Goal: Task Accomplishment & Management: Complete application form

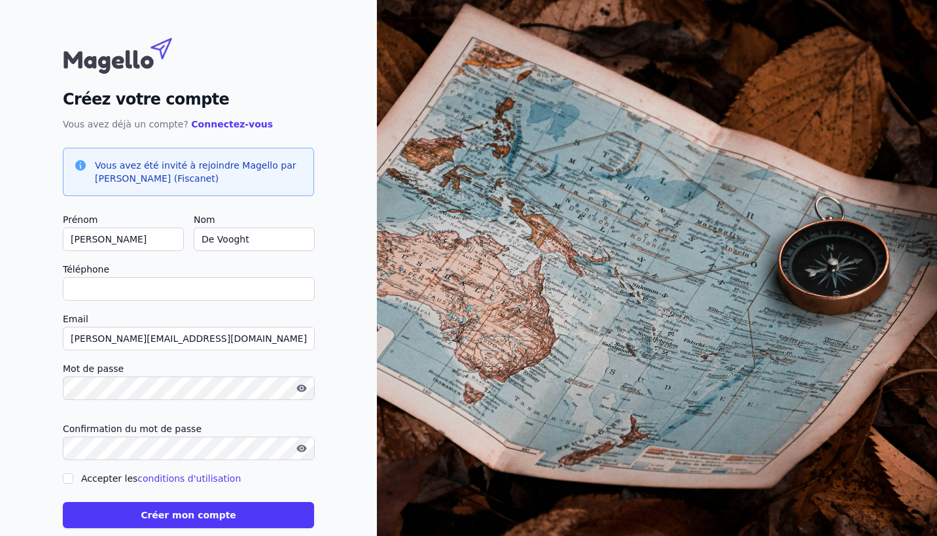
type input "0"
checkbox input "false"
type input "0472370888"
click at [305, 394] on button "button" at bounding box center [301, 389] width 21 height 16
click at [302, 449] on icon "button" at bounding box center [301, 449] width 10 height 10
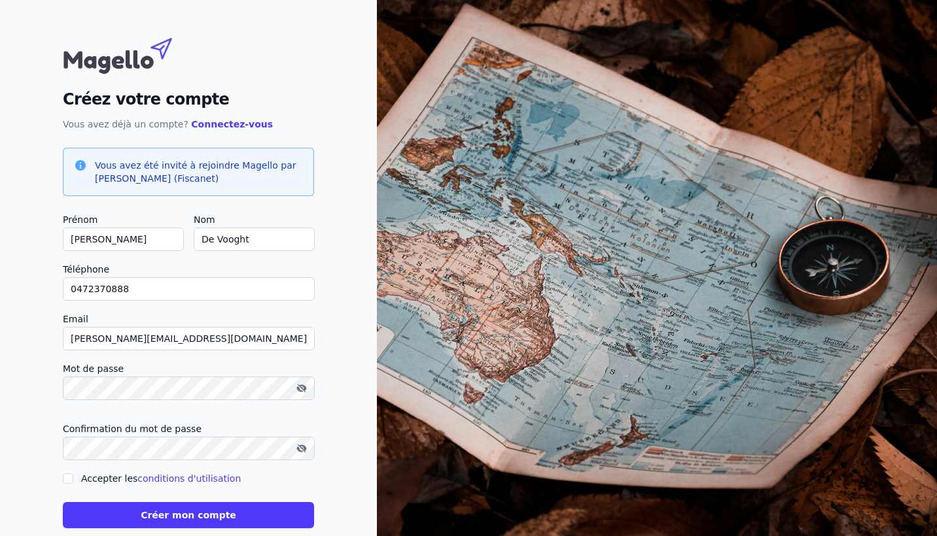
click at [302, 449] on icon "button" at bounding box center [302, 449] width 9 height 9
click at [66, 476] on input "Accepter les conditions d'utilisation" at bounding box center [68, 479] width 10 height 10
checkbox input "true"
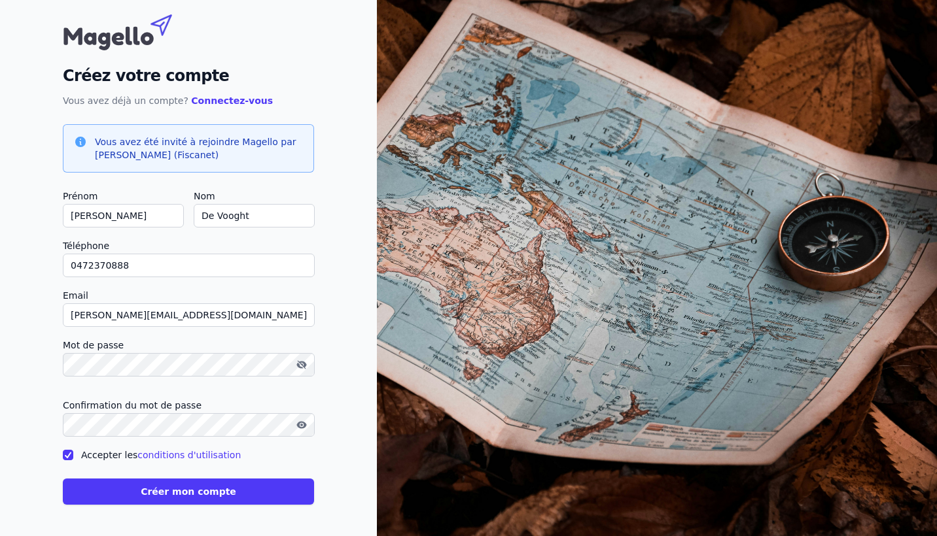
scroll to position [24, 0]
click at [175, 503] on button "Créer mon compte" at bounding box center [188, 492] width 251 height 26
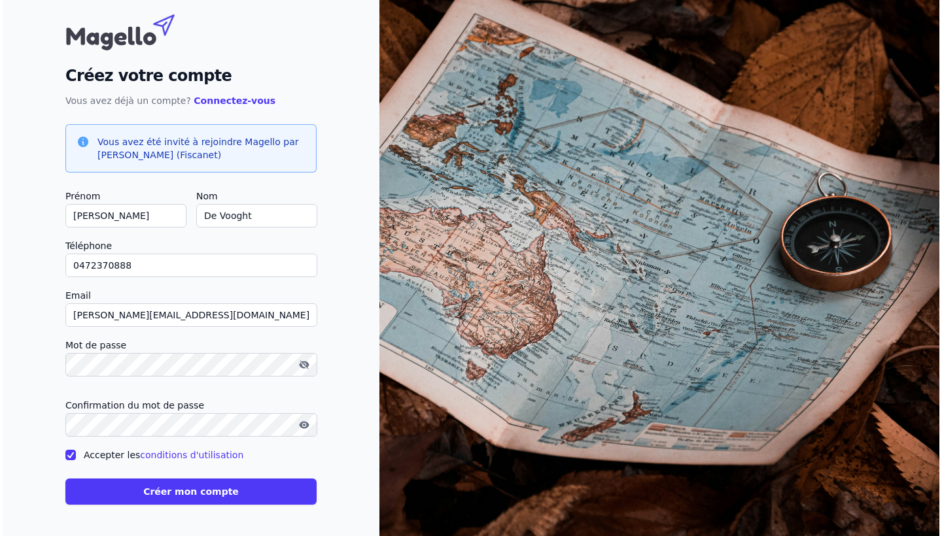
scroll to position [0, 0]
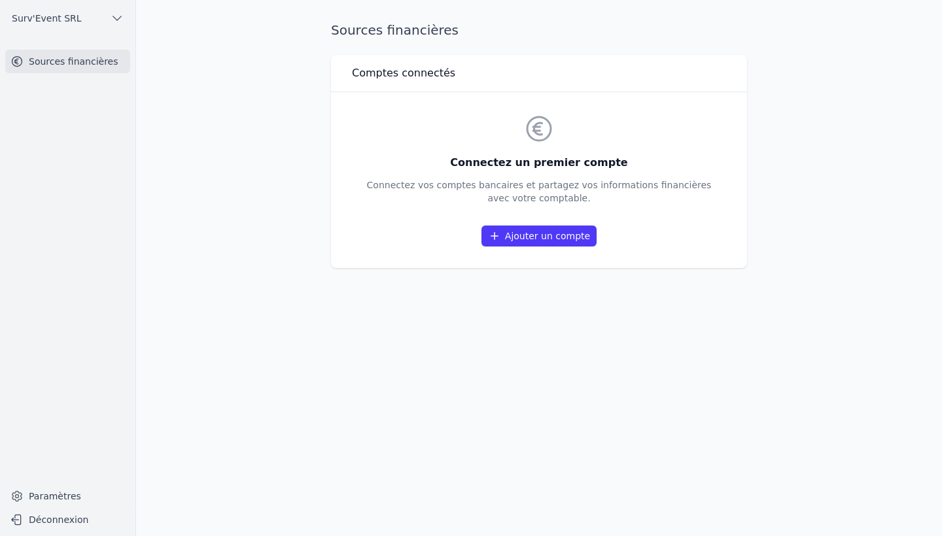
click at [531, 237] on link "Ajouter un compte" at bounding box center [538, 236] width 115 height 21
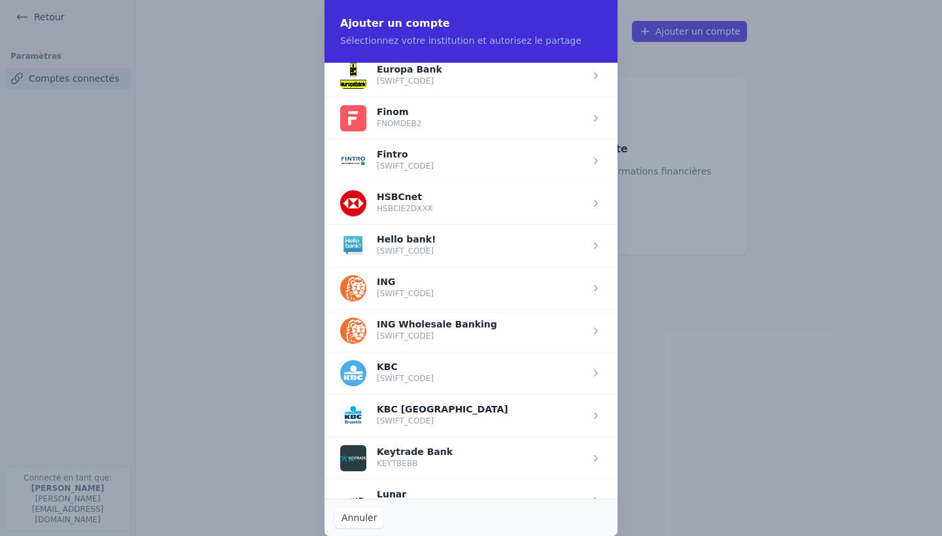
scroll to position [790, 0]
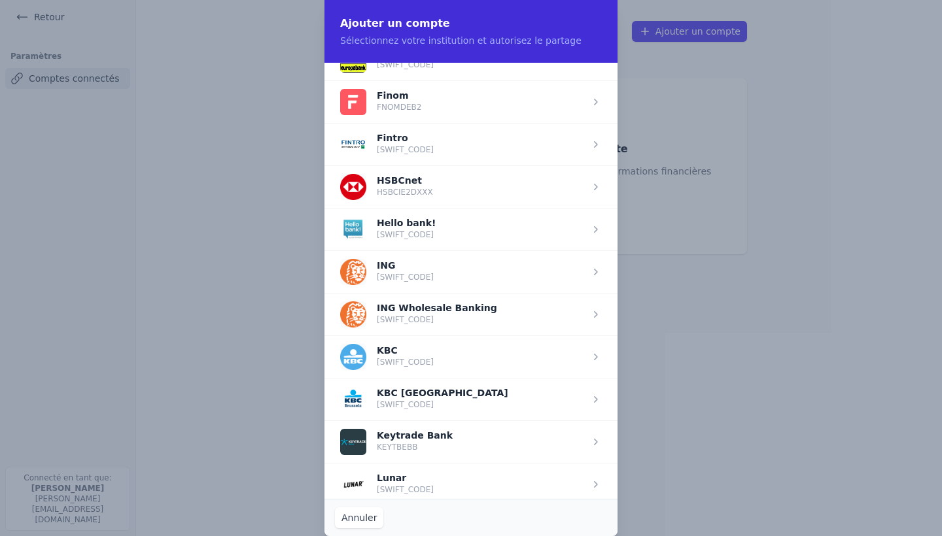
click at [391, 275] on span "button" at bounding box center [470, 272] width 293 height 43
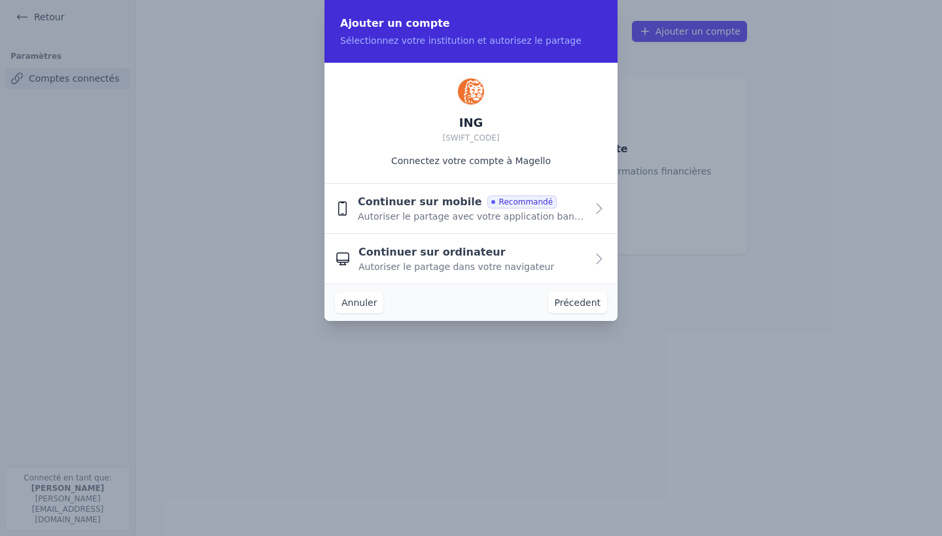
scroll to position [0, 0]
click at [396, 264] on span "Autoriser le partage dans votre navigateur" at bounding box center [457, 266] width 196 height 13
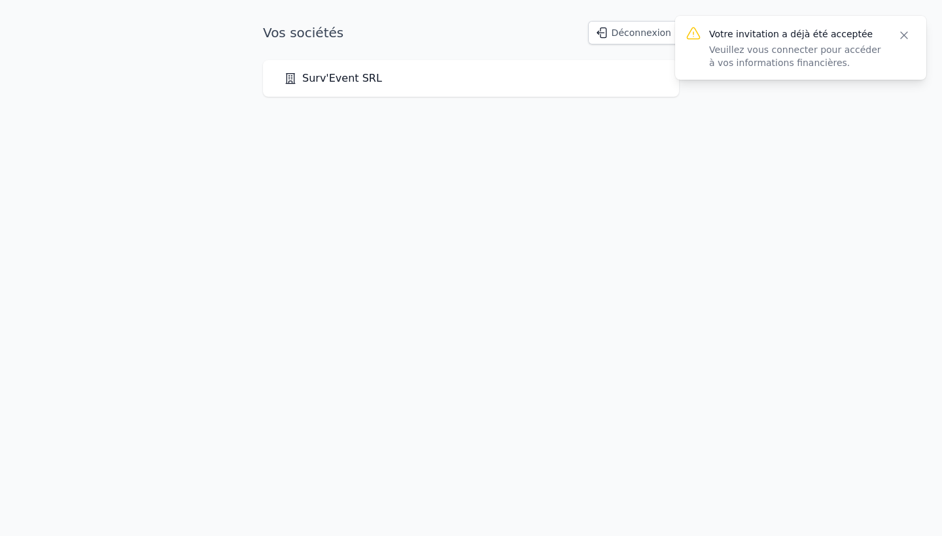
click at [363, 84] on link "Surv'Event SRL" at bounding box center [333, 79] width 98 height 16
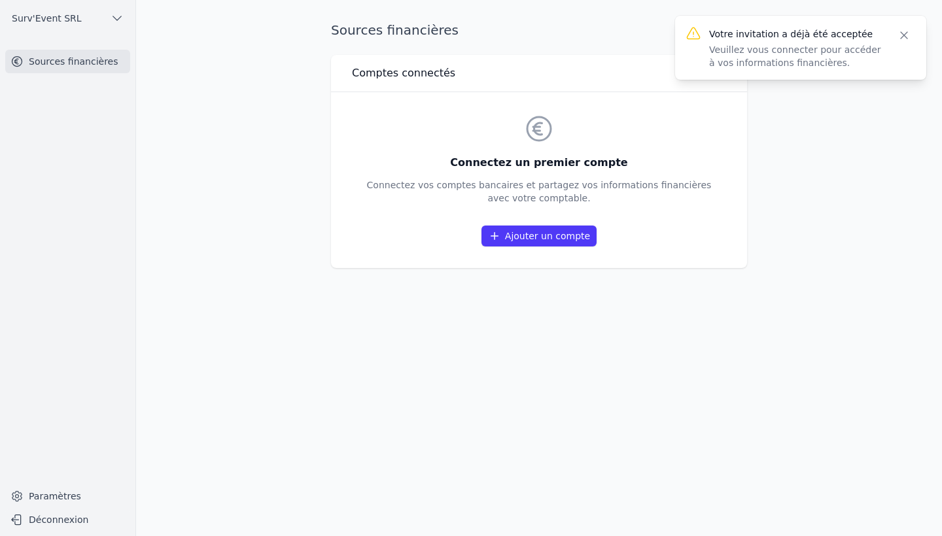
click at [902, 35] on icon "button" at bounding box center [904, 35] width 13 height 13
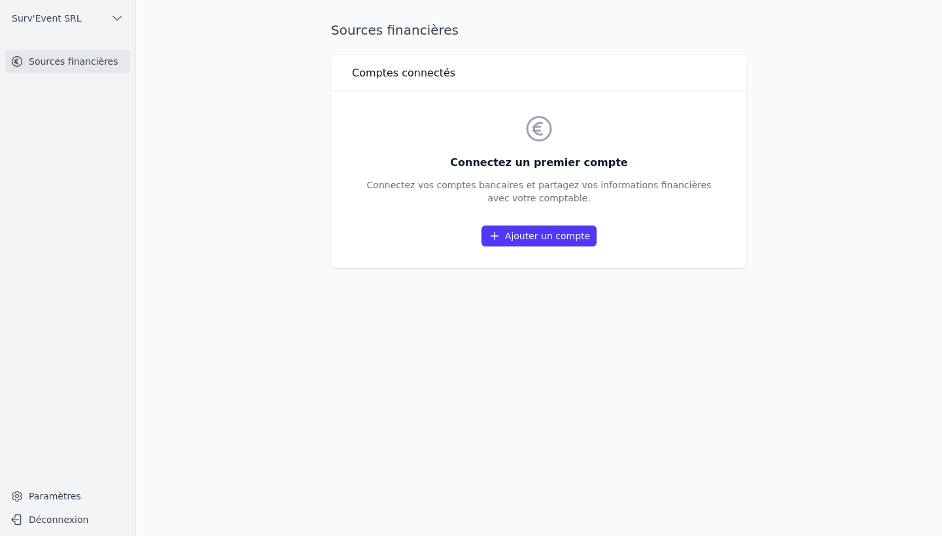
click at [512, 236] on link "Ajouter un compte" at bounding box center [538, 236] width 115 height 21
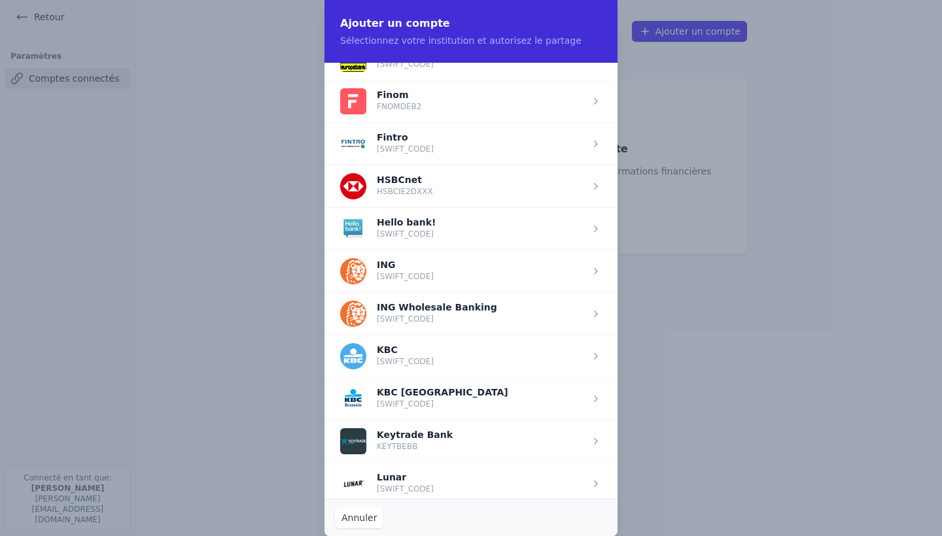
scroll to position [750, 0]
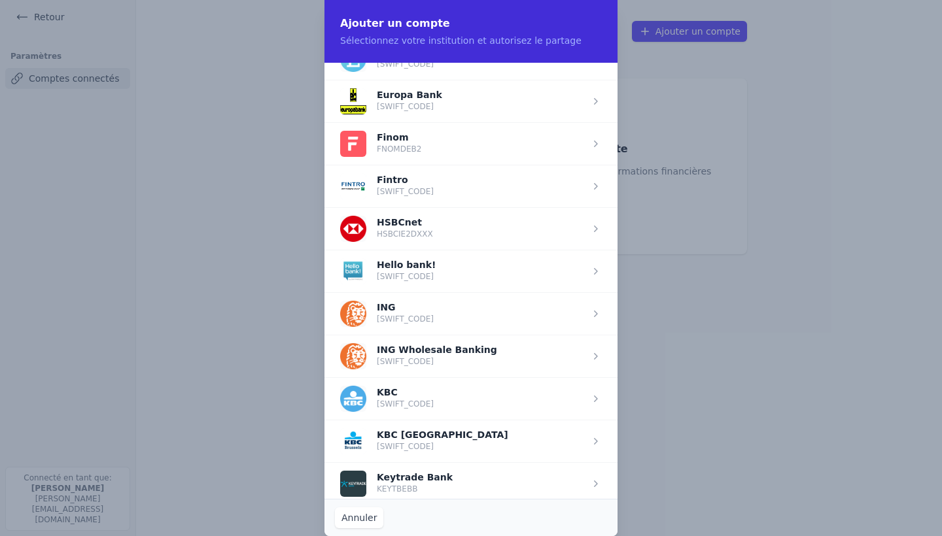
click at [436, 308] on span "button" at bounding box center [470, 313] width 293 height 43
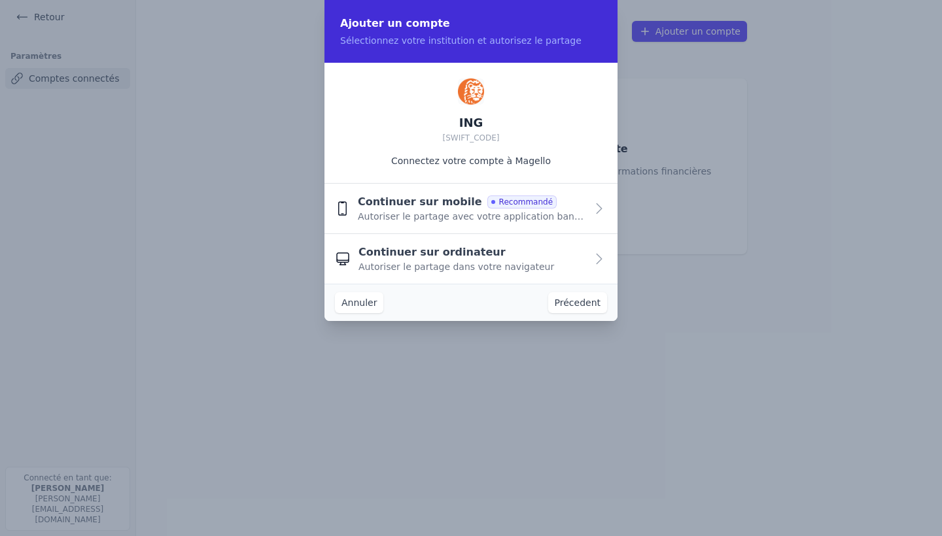
click at [437, 215] on span "Autoriser le partage avec votre application bancaire" at bounding box center [472, 216] width 228 height 13
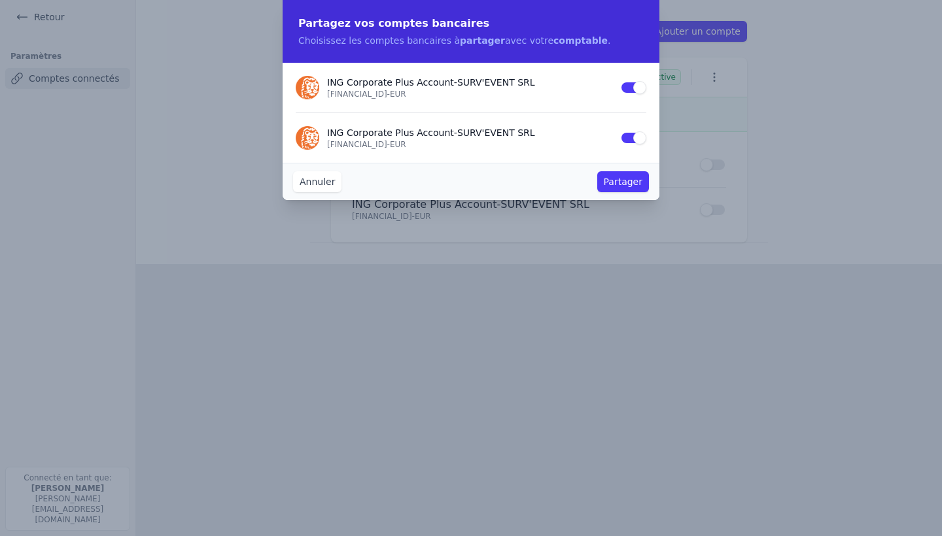
click at [623, 182] on button "Partager" at bounding box center [623, 181] width 52 height 21
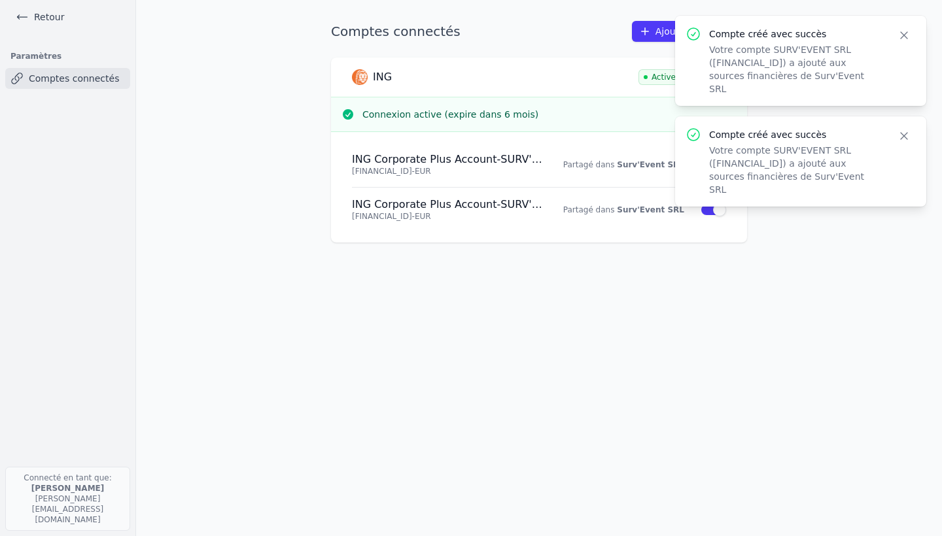
click at [909, 31] on icon "button" at bounding box center [904, 35] width 13 height 13
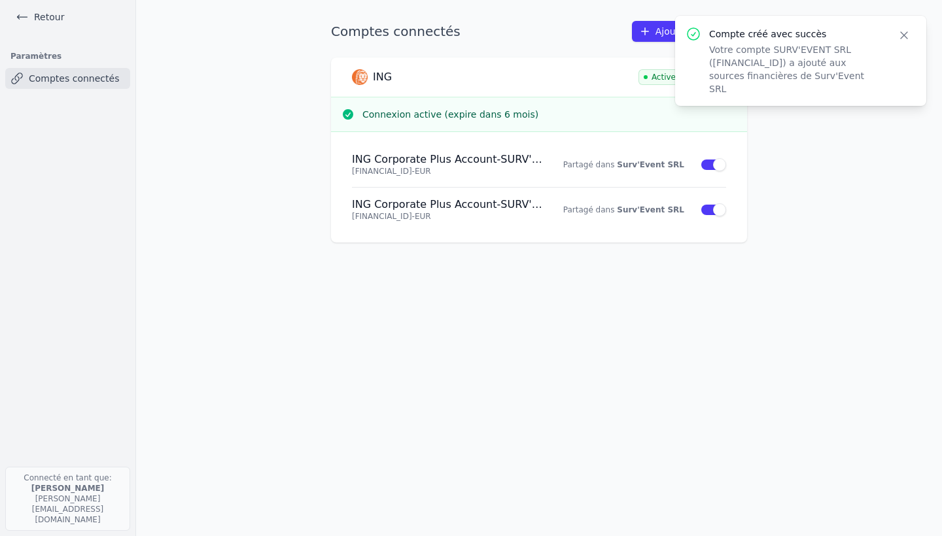
click at [909, 31] on icon "button" at bounding box center [904, 35] width 13 height 13
